Goal: Check status: Check status

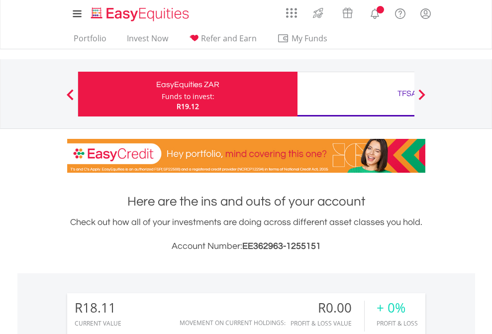
scroll to position [95, 156]
click at [162, 94] on div "Funds to invest:" at bounding box center [188, 97] width 53 height 10
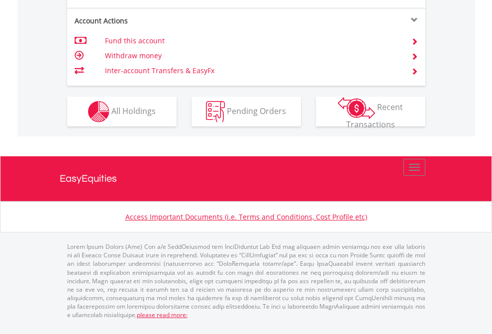
scroll to position [888, 0]
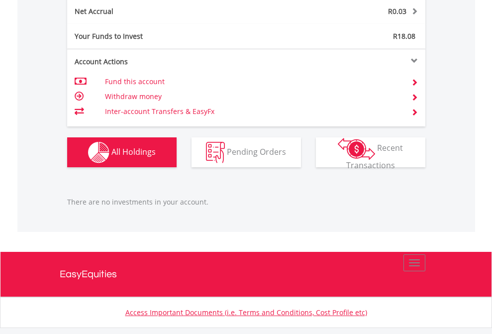
scroll to position [1008, 0]
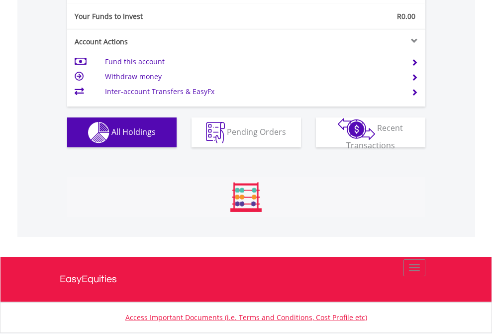
scroll to position [988, 0]
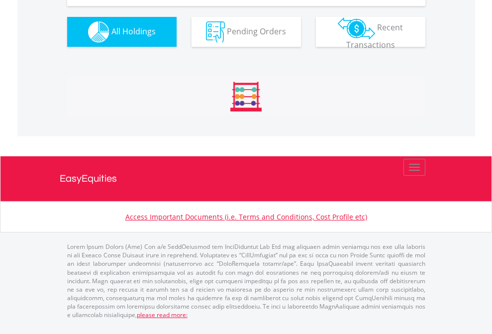
scroll to position [1106, 0]
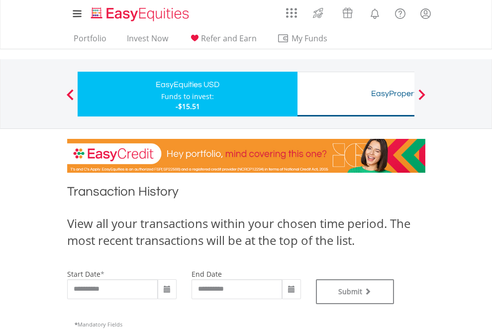
type input "**********"
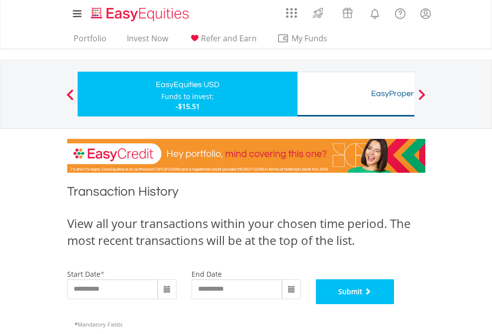
click at [394, 304] on button "Submit" at bounding box center [355, 291] width 79 height 25
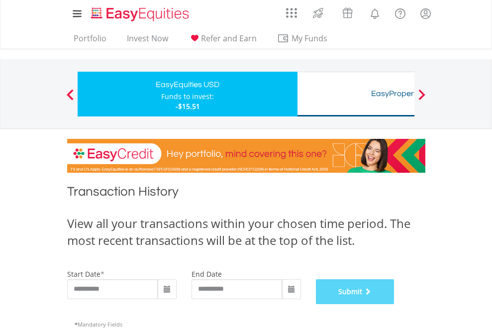
scroll to position [403, 0]
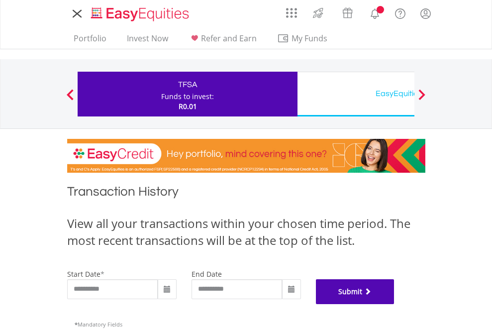
click at [394, 304] on button "Submit" at bounding box center [355, 291] width 79 height 25
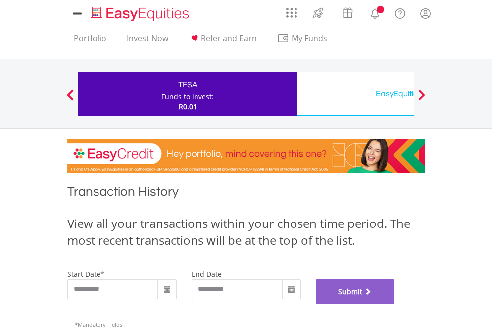
scroll to position [403, 0]
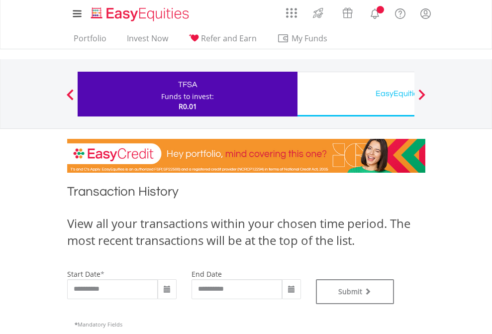
click at [356, 94] on div "EasyEquities USD" at bounding box center [406, 94] width 207 height 14
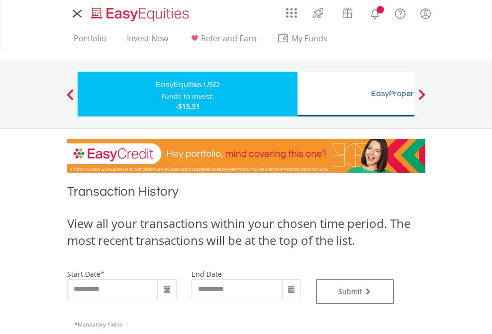
type input "**********"
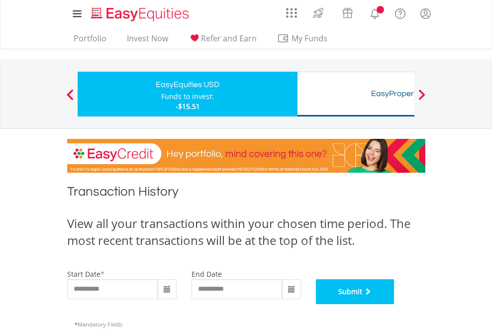
click at [394, 304] on button "Submit" at bounding box center [355, 291] width 79 height 25
